Goal: Task Accomplishment & Management: Manage account settings

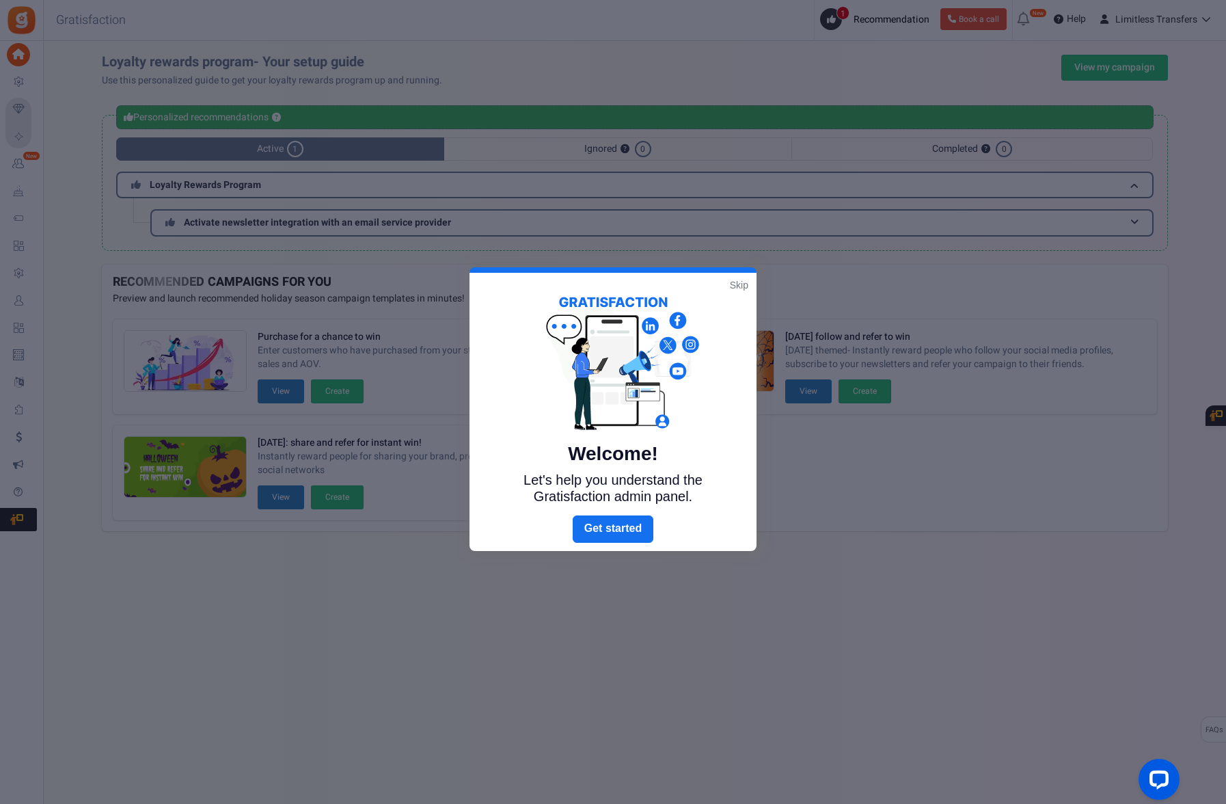
click at [743, 286] on link "Skip" at bounding box center [739, 285] width 18 height 14
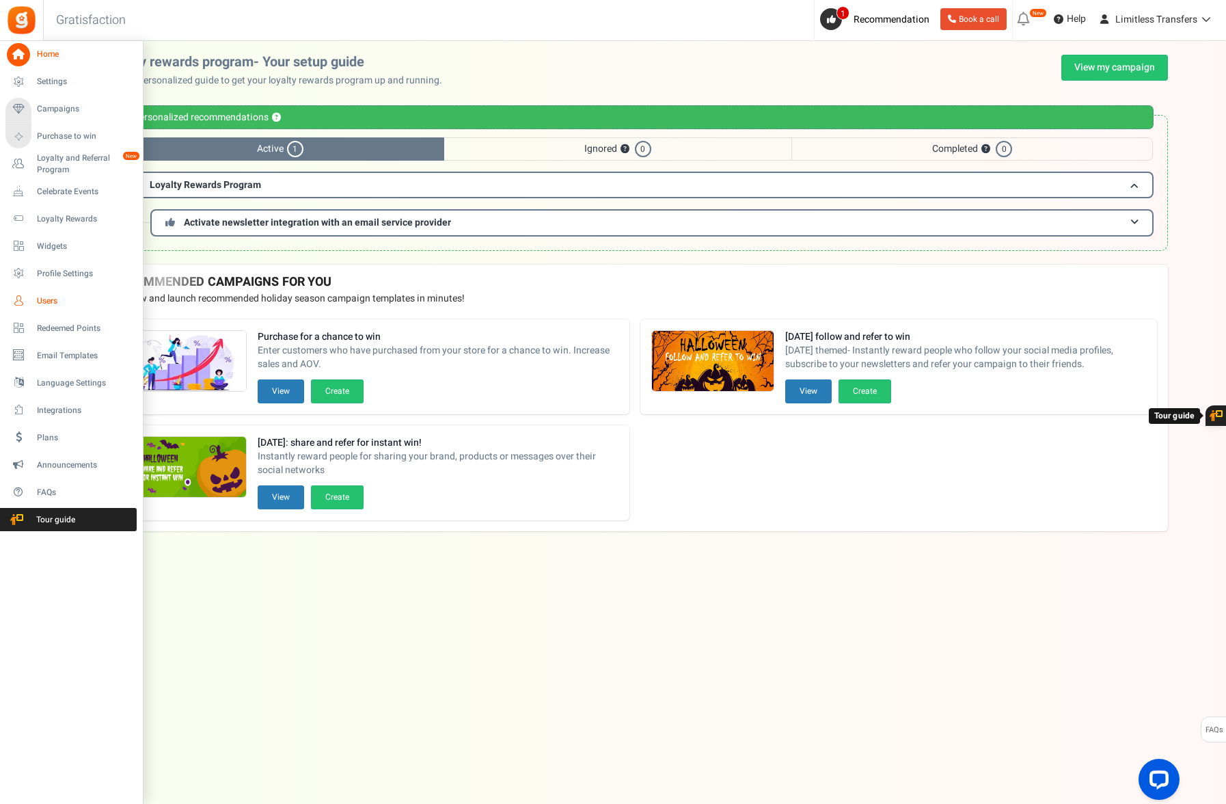
click at [42, 306] on span "Users" at bounding box center [85, 301] width 96 height 12
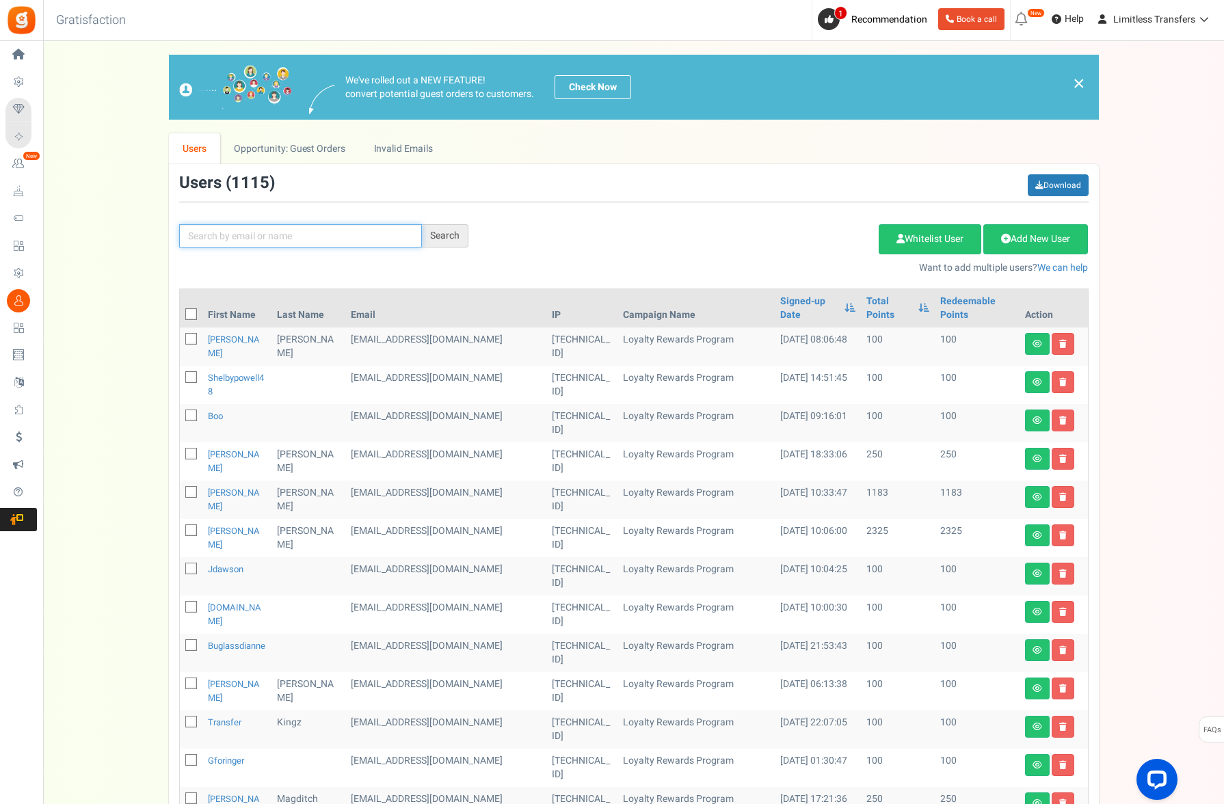
click at [335, 230] on input "text" at bounding box center [300, 235] width 243 height 23
paste input "[EMAIL_ADDRESS][DOMAIN_NAME]"
type input "[EMAIL_ADDRESS][DOMAIN_NAME]"
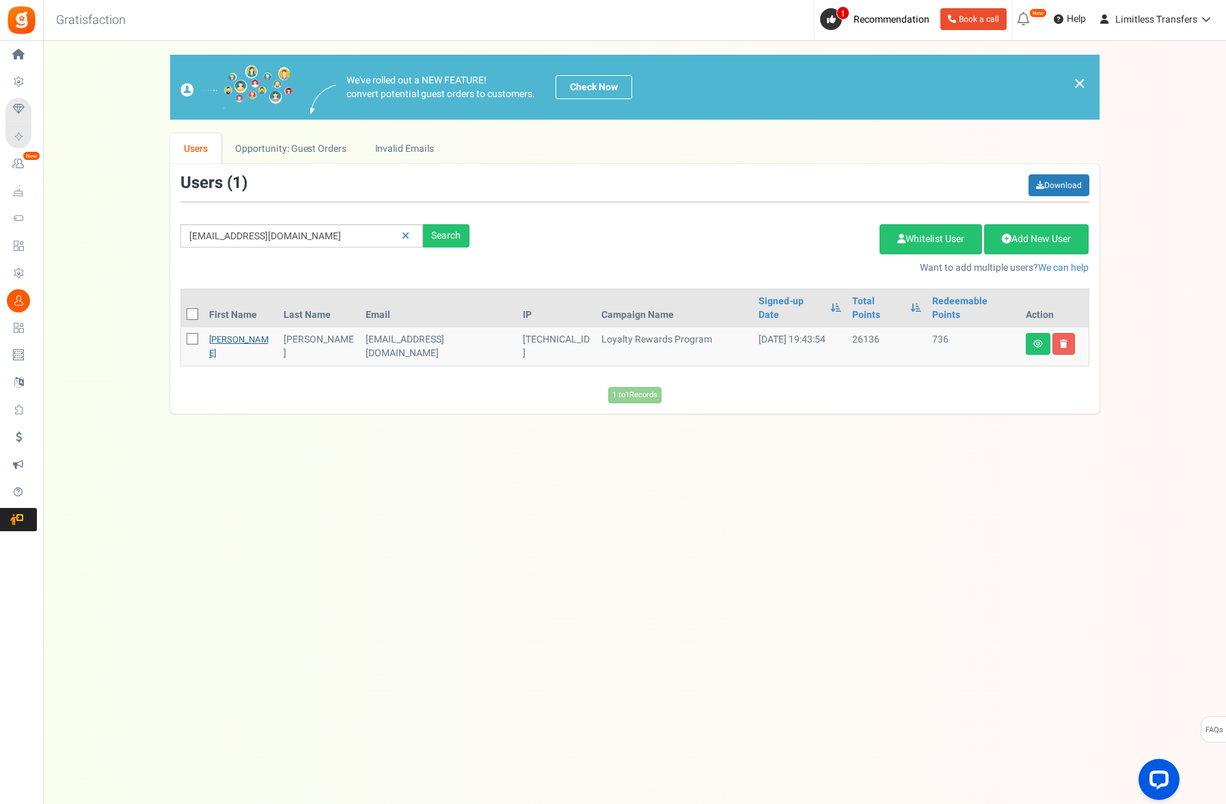
click at [216, 333] on link "[PERSON_NAME]" at bounding box center [238, 346] width 59 height 27
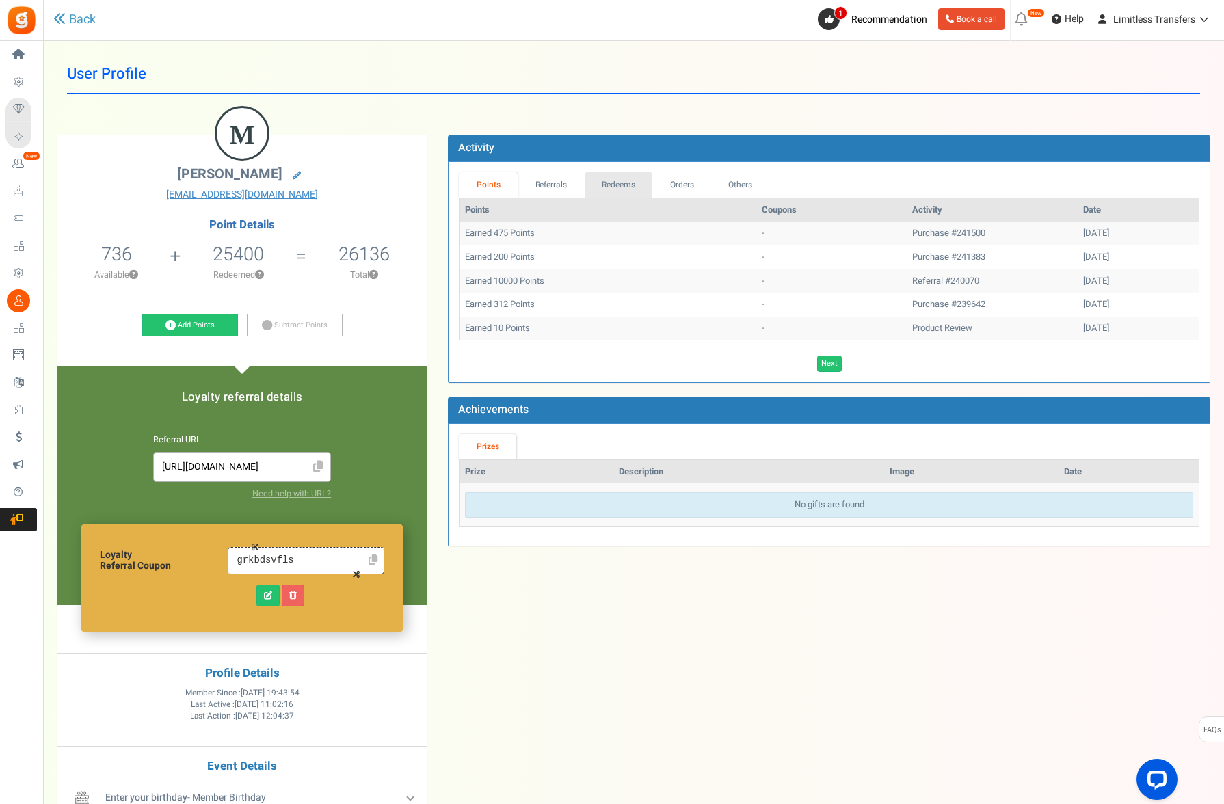
click at [621, 192] on link "Redeems" at bounding box center [618, 184] width 68 height 25
drag, startPoint x: 576, startPoint y: 233, endPoint x: 966, endPoint y: 235, distance: 390.4
click at [966, 235] on tr "Redeemed 10500 Points #241383 Points redeemed on purchase. [DATE]" at bounding box center [828, 233] width 739 height 24
drag, startPoint x: 1037, startPoint y: 234, endPoint x: 1093, endPoint y: 234, distance: 56.1
click at [1093, 234] on td "[DATE]" at bounding box center [1140, 233] width 118 height 24
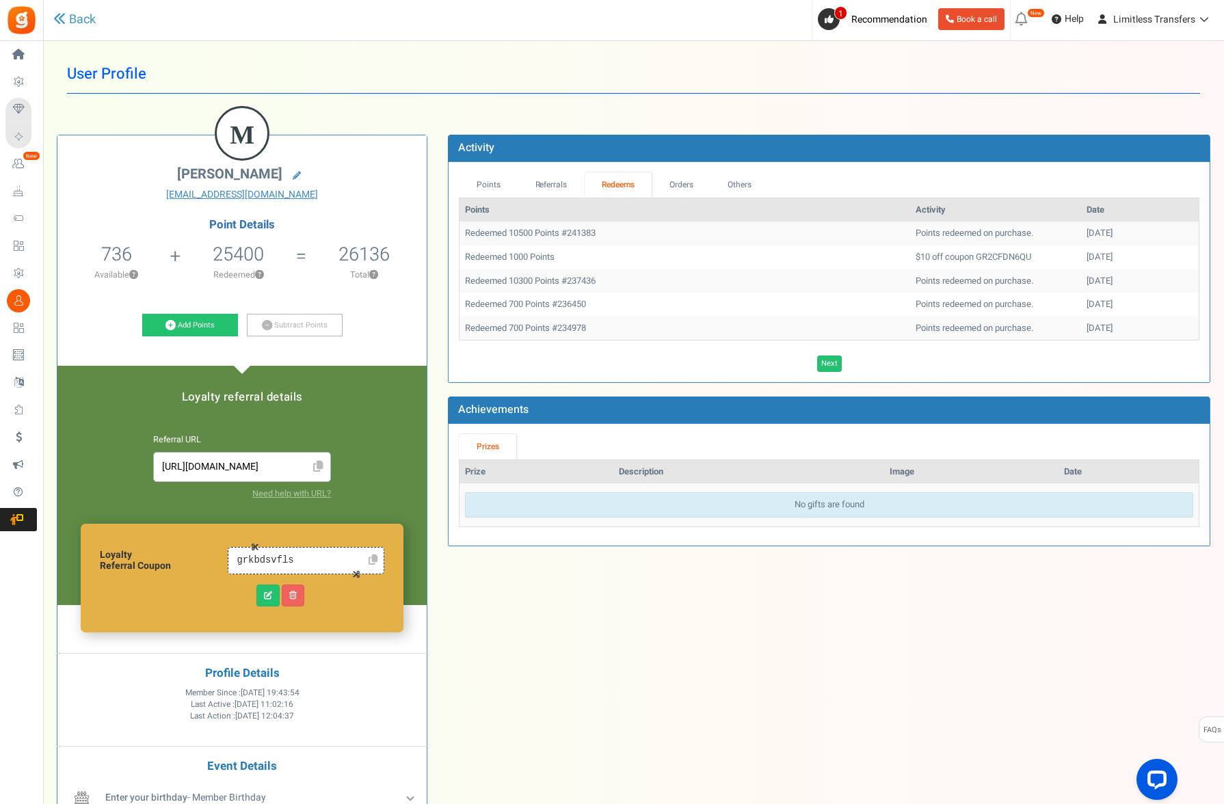
click at [774, 706] on div "M [PERSON_NAME] [EMAIL_ADDRESS][DOMAIN_NAME] Point Details 736 736 Redeemable 0…" at bounding box center [633, 481] width 1174 height 734
